Goal: Check status

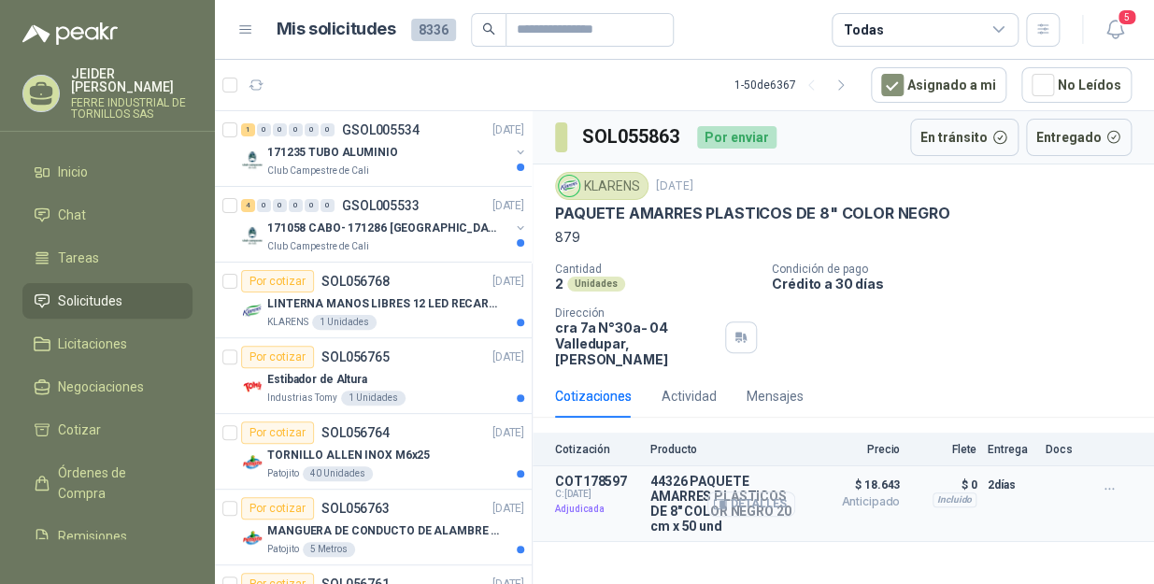
click at [746, 500] on button "Detalles" at bounding box center [751, 504] width 88 height 25
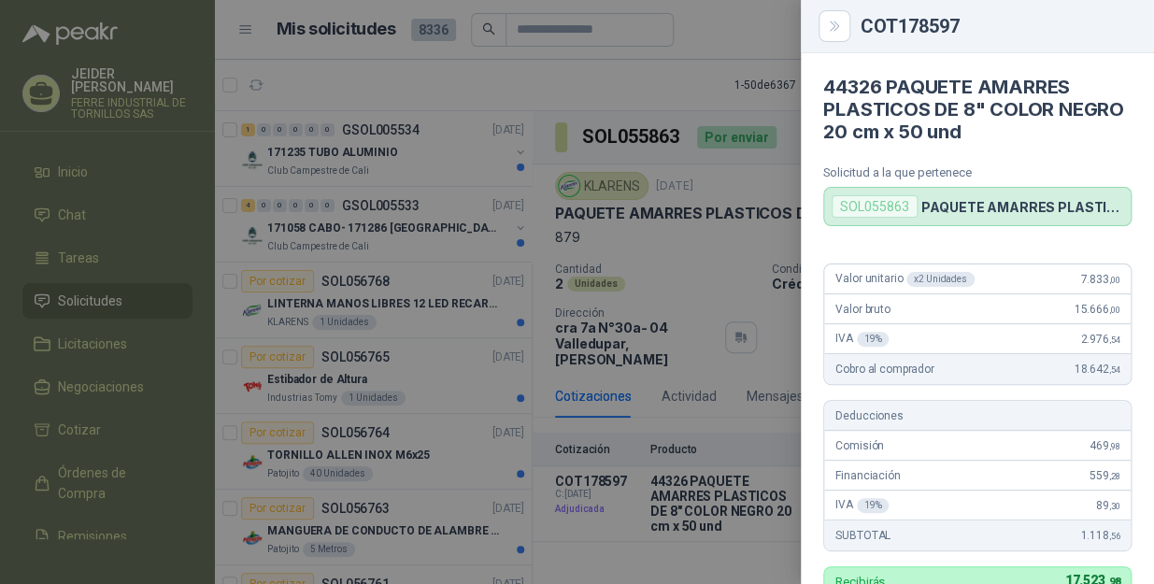
click at [665, 257] on div at bounding box center [577, 292] width 1154 height 584
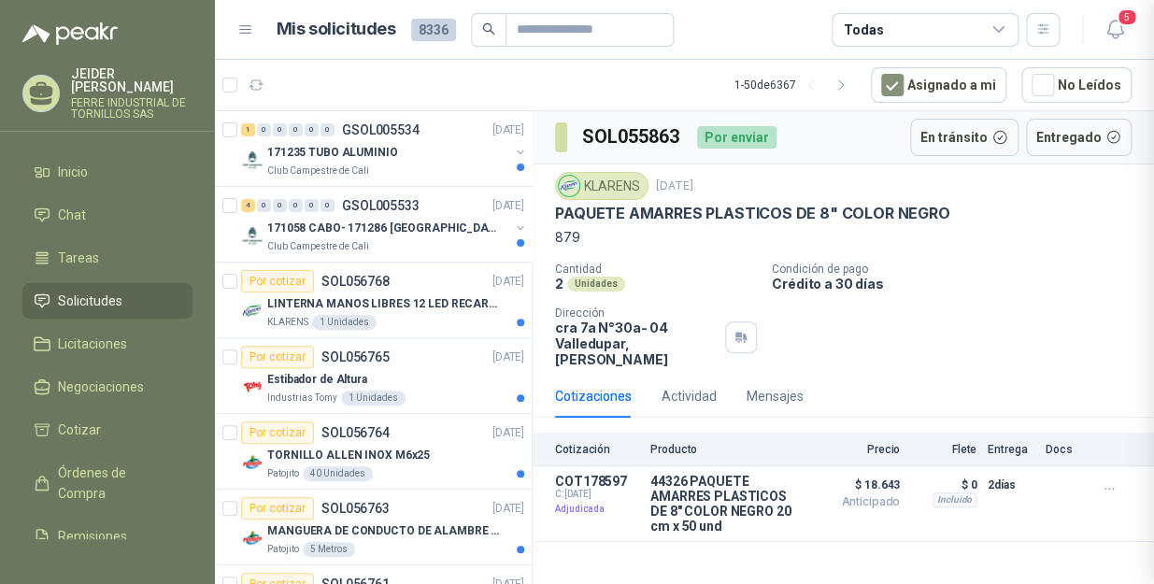
scroll to position [579, 0]
